Goal: Complete application form: Complete application form

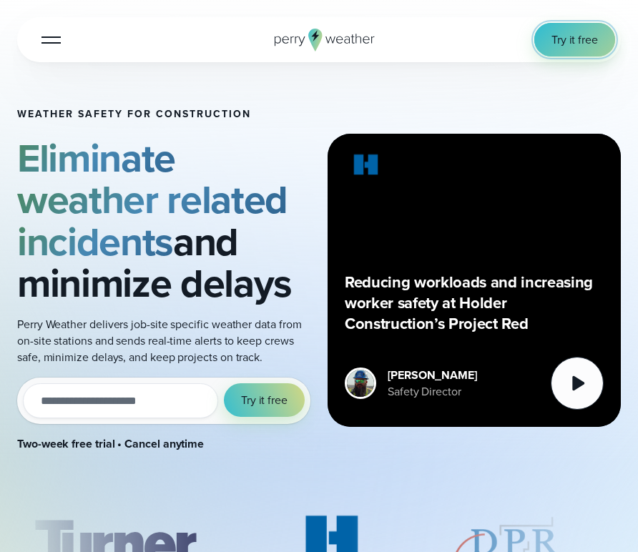
click at [577, 41] on span "Try it free" at bounding box center [574, 39] width 46 height 16
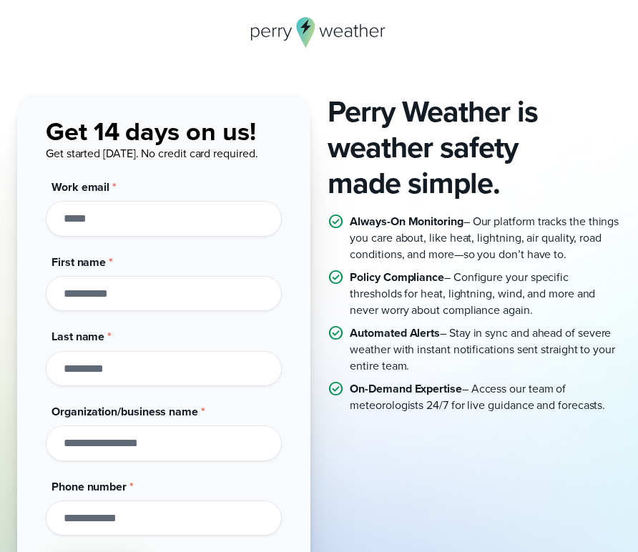
click at [157, 223] on input "Work email *" at bounding box center [164, 218] width 236 height 35
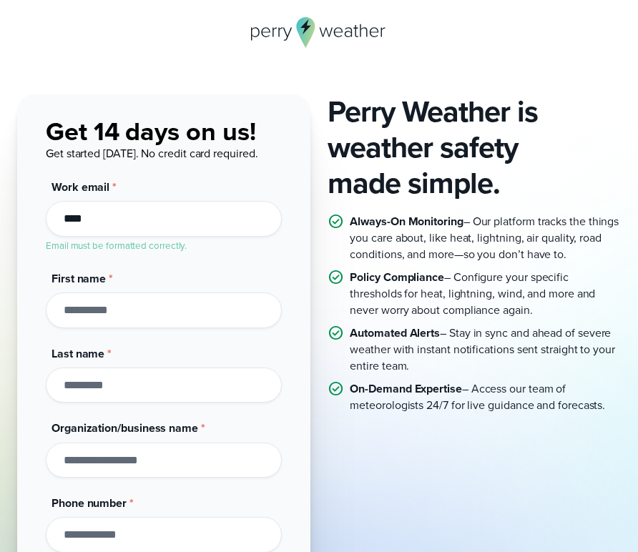
type input "****"
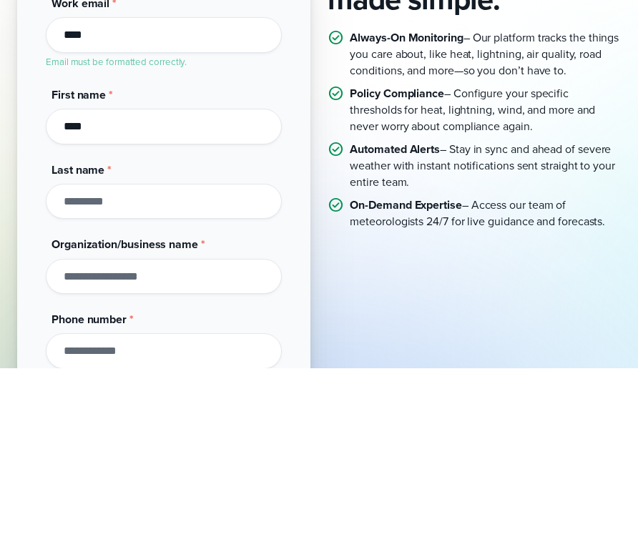
type input "****"
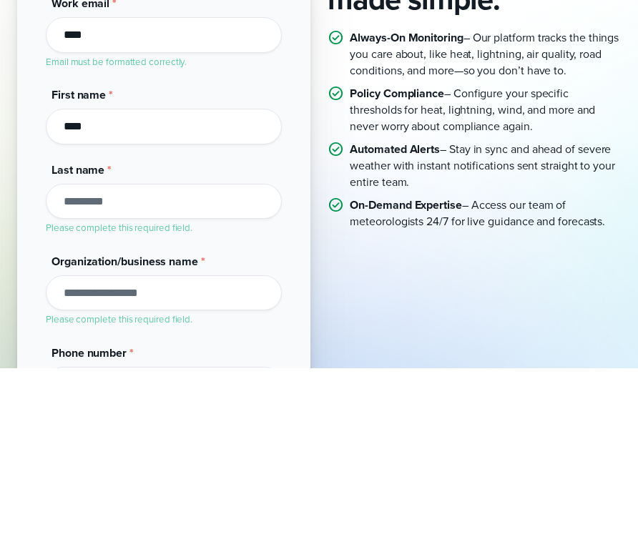
click at [205, 325] on input "****" at bounding box center [164, 309] width 236 height 35
click at [162, 385] on input "Last name *" at bounding box center [164, 384] width 236 height 35
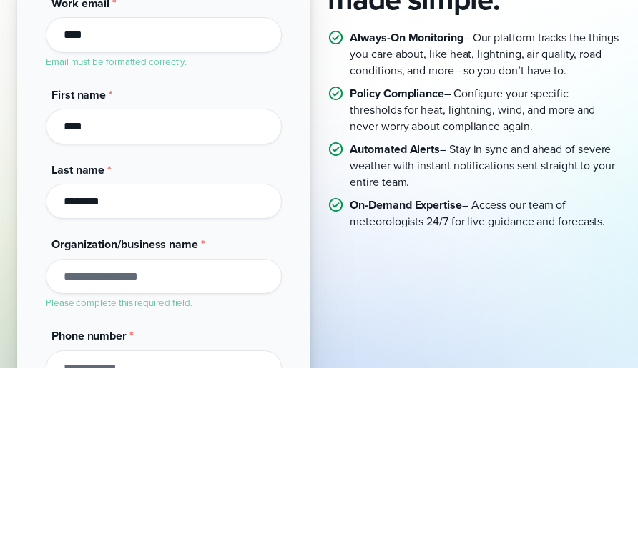
type input "********"
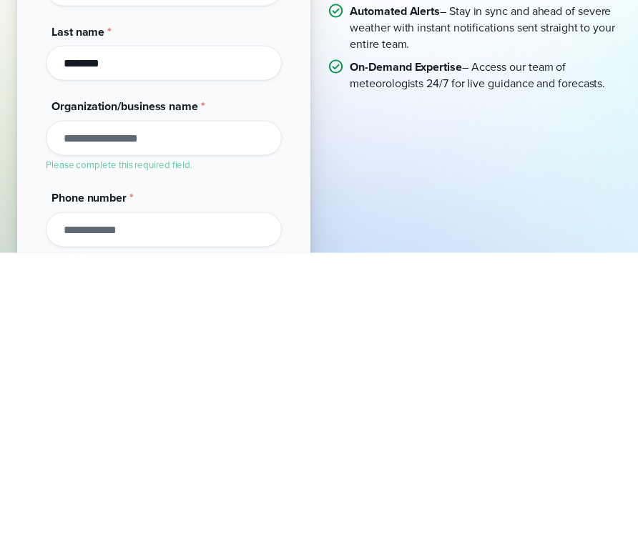
scroll to position [24, 0]
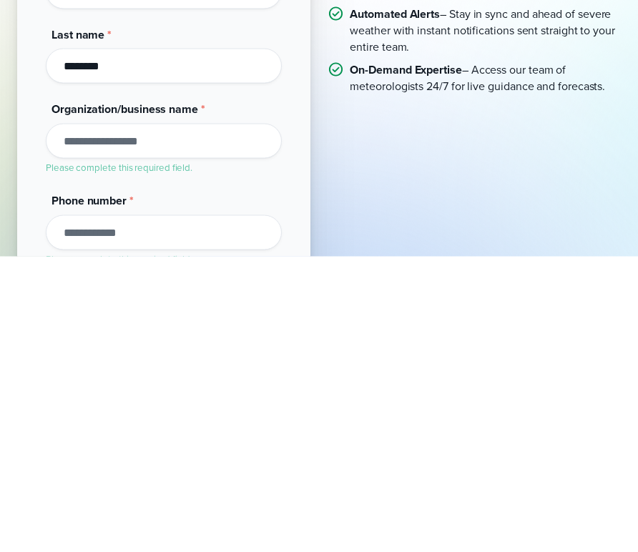
click at [154, 520] on input "Phone number *" at bounding box center [164, 527] width 236 height 35
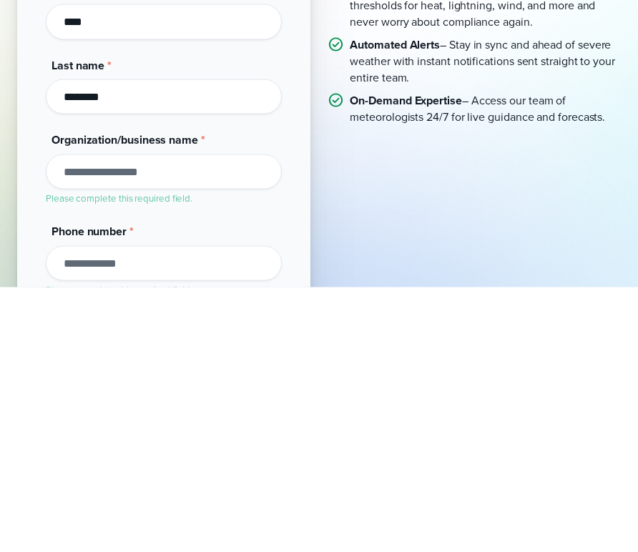
scroll to position [125, 0]
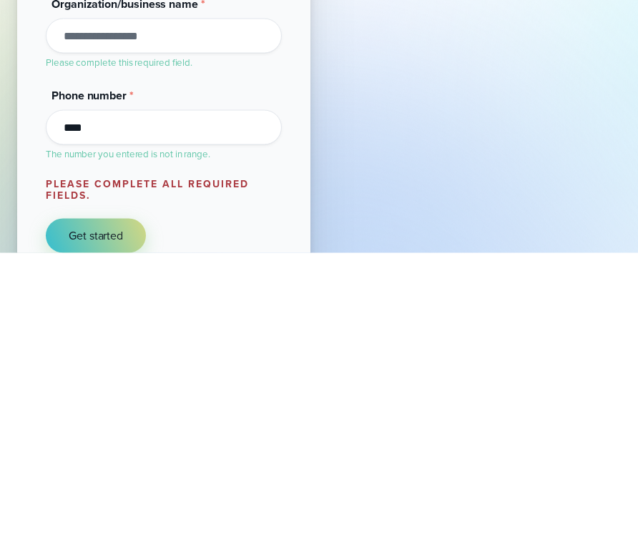
click at [46, 518] on button "Get started" at bounding box center [96, 535] width 100 height 34
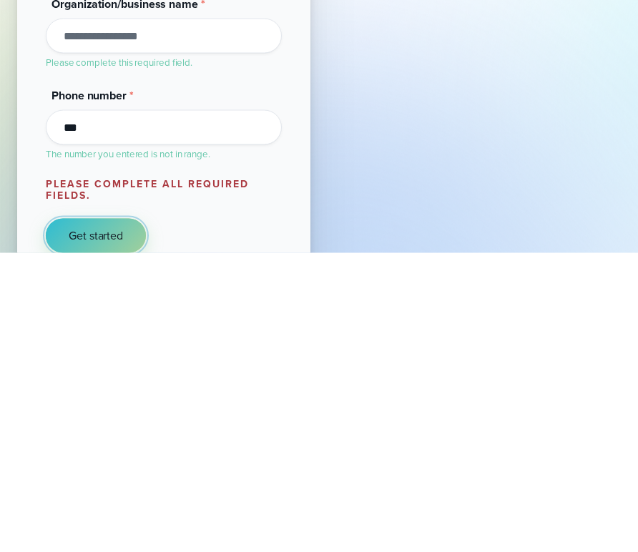
click at [124, 521] on button "Get started" at bounding box center [96, 535] width 100 height 34
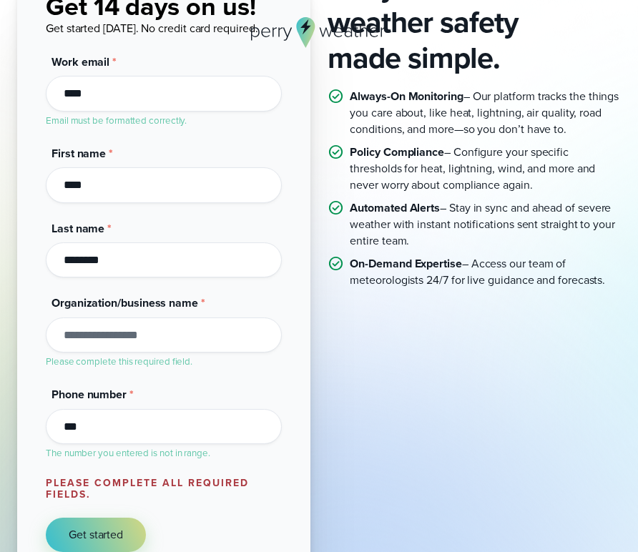
click at [124, 430] on input "***" at bounding box center [164, 426] width 236 height 35
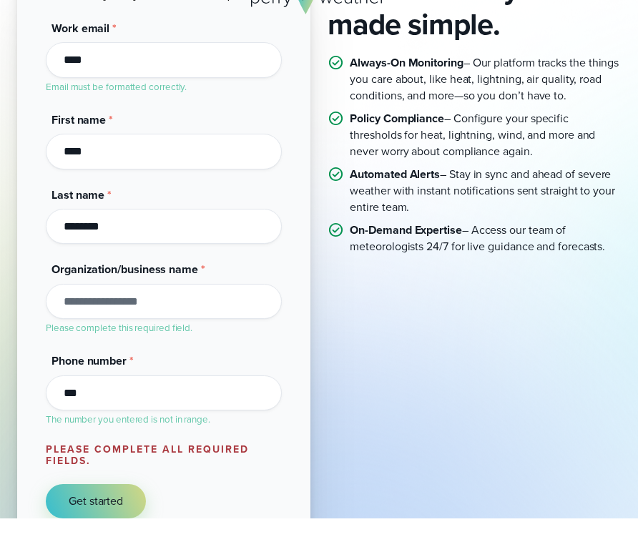
scroll to position [142, 0]
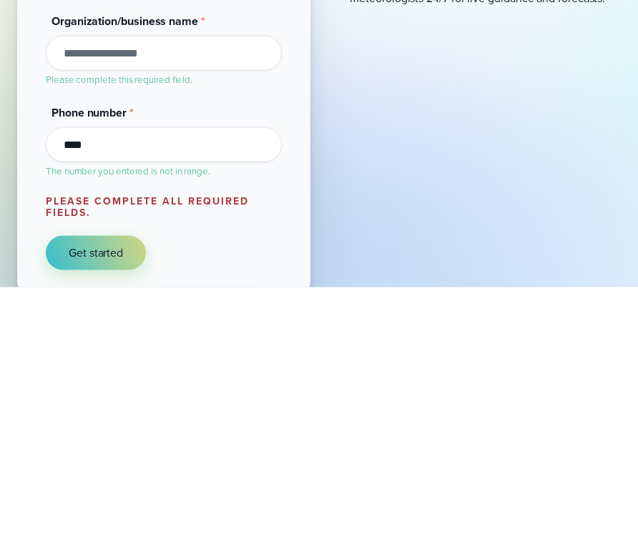
type input "****"
click at [46, 500] on button "Get started" at bounding box center [96, 517] width 100 height 34
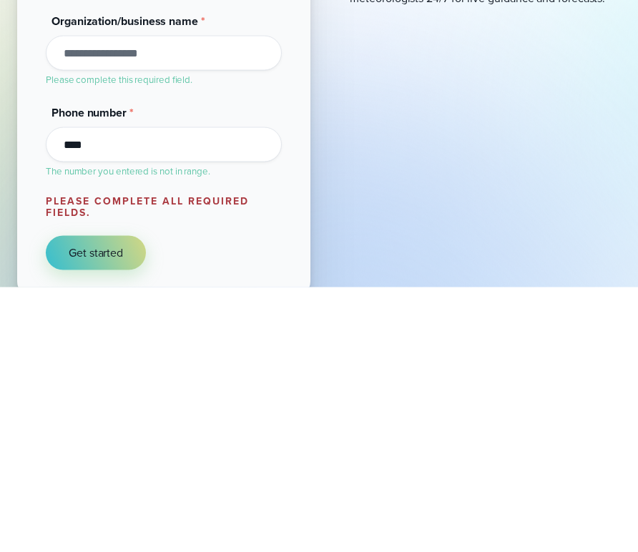
click at [46, 500] on button "Get started" at bounding box center [96, 517] width 100 height 34
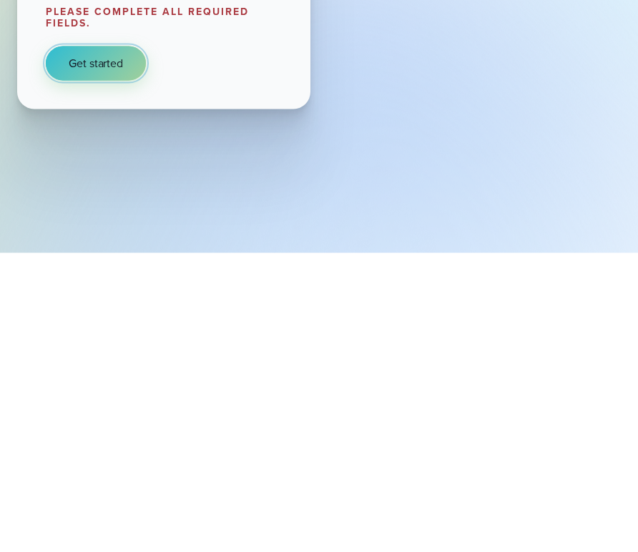
click at [128, 373] on button "Get started" at bounding box center [96, 362] width 100 height 34
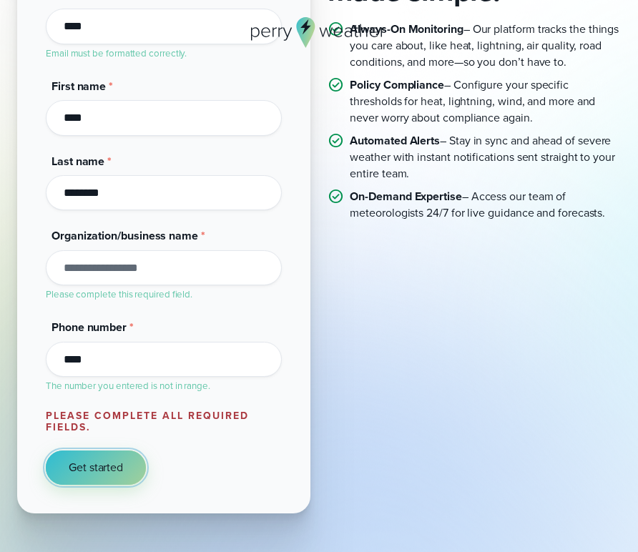
scroll to position [182, 0]
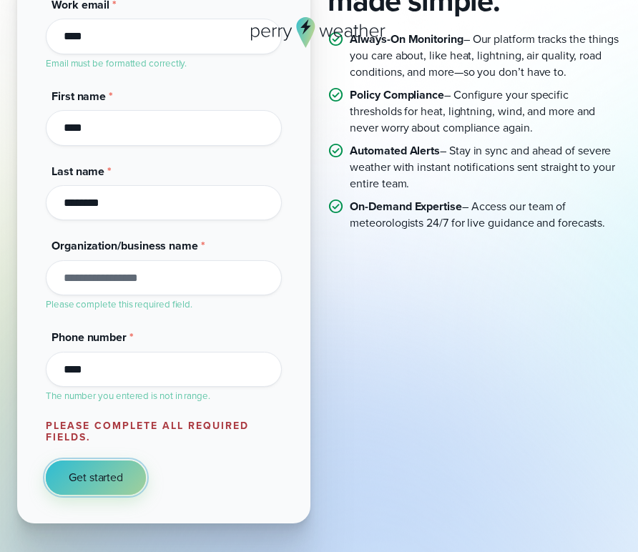
click at [107, 460] on button "Get started" at bounding box center [96, 477] width 100 height 34
click at [115, 473] on span "Get started" at bounding box center [96, 477] width 54 height 16
click at [99, 469] on span "Get started" at bounding box center [96, 477] width 54 height 16
click at [93, 470] on span "Get started" at bounding box center [96, 477] width 54 height 16
click at [99, 463] on button "Get started" at bounding box center [96, 477] width 100 height 34
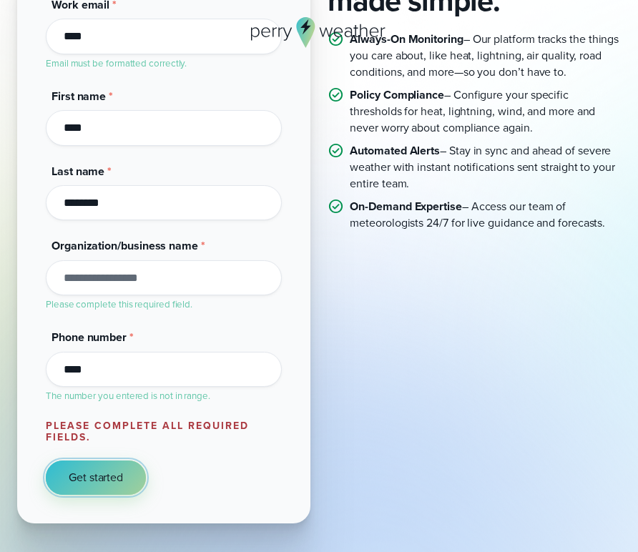
click at [111, 466] on button "Get started" at bounding box center [96, 477] width 100 height 34
click at [104, 470] on span "Get started" at bounding box center [96, 477] width 54 height 16
click at [106, 485] on span "Get started" at bounding box center [96, 477] width 54 height 16
click at [89, 489] on button "Get started" at bounding box center [96, 477] width 100 height 34
click at [102, 466] on button "Get started" at bounding box center [96, 477] width 100 height 34
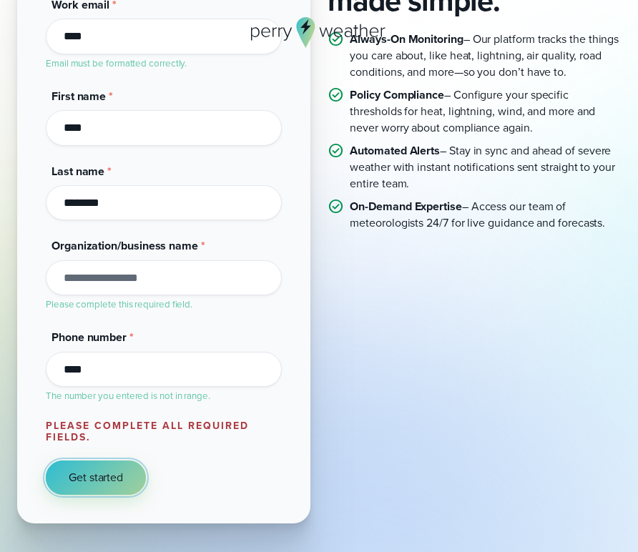
click at [115, 474] on span "Get started" at bounding box center [96, 477] width 54 height 16
click at [112, 469] on span "Get started" at bounding box center [96, 477] width 54 height 16
click at [97, 464] on button "Get started" at bounding box center [96, 477] width 100 height 34
click at [104, 473] on span "Get started" at bounding box center [96, 477] width 54 height 16
click at [89, 469] on span "Get started" at bounding box center [96, 477] width 54 height 16
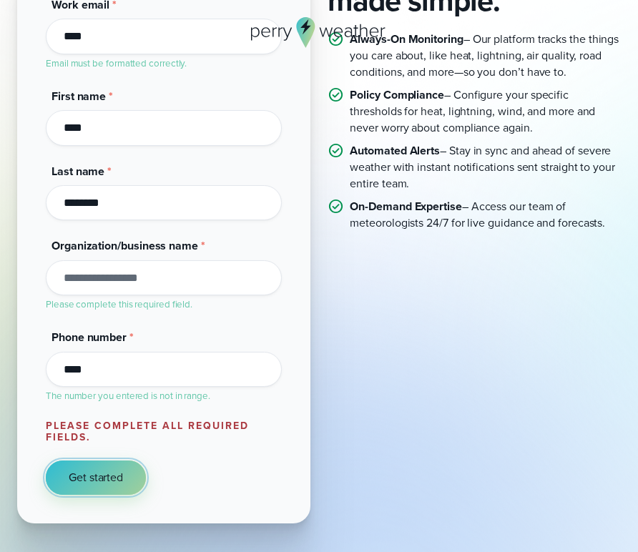
click at [92, 484] on span "Get started" at bounding box center [96, 477] width 54 height 16
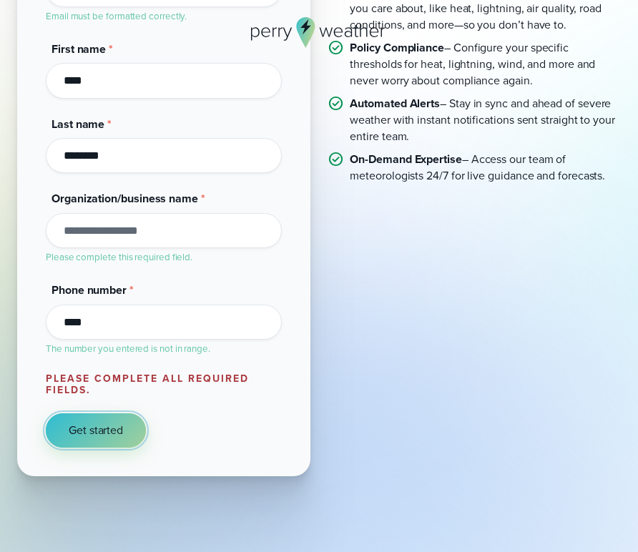
scroll to position [297, 0]
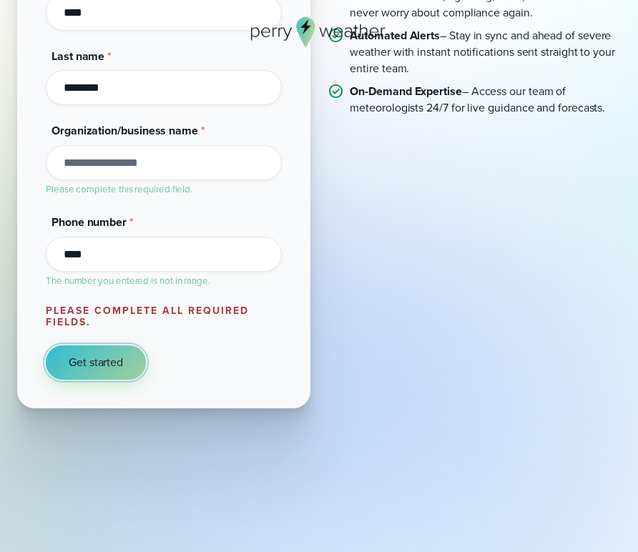
click at [109, 358] on span "Get started" at bounding box center [96, 362] width 54 height 16
click at [115, 350] on button "Get started" at bounding box center [96, 362] width 100 height 34
click at [124, 367] on button "Get started" at bounding box center [96, 362] width 100 height 34
click at [103, 359] on span "Get started" at bounding box center [96, 362] width 54 height 16
click at [99, 362] on span "Get started" at bounding box center [96, 362] width 54 height 16
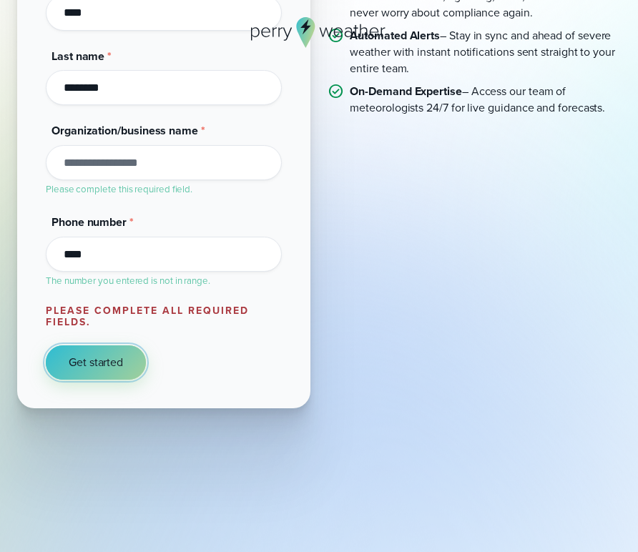
click at [84, 363] on span "Get started" at bounding box center [96, 362] width 54 height 16
click at [99, 347] on button "Get started" at bounding box center [96, 362] width 100 height 34
